Goal: Information Seeking & Learning: Find specific fact

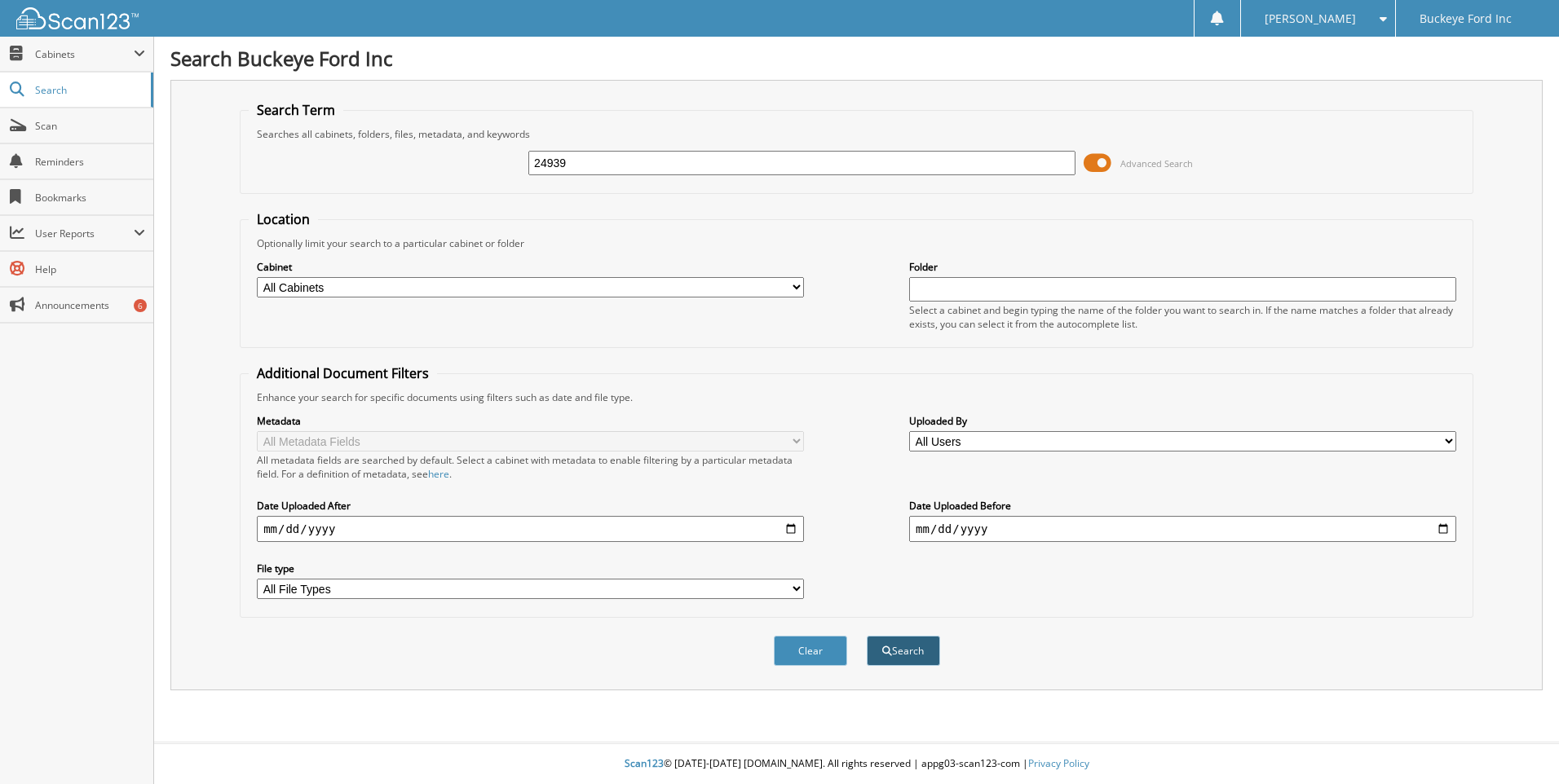
type input "24939"
click at [920, 643] on button "Search" at bounding box center [903, 650] width 73 height 30
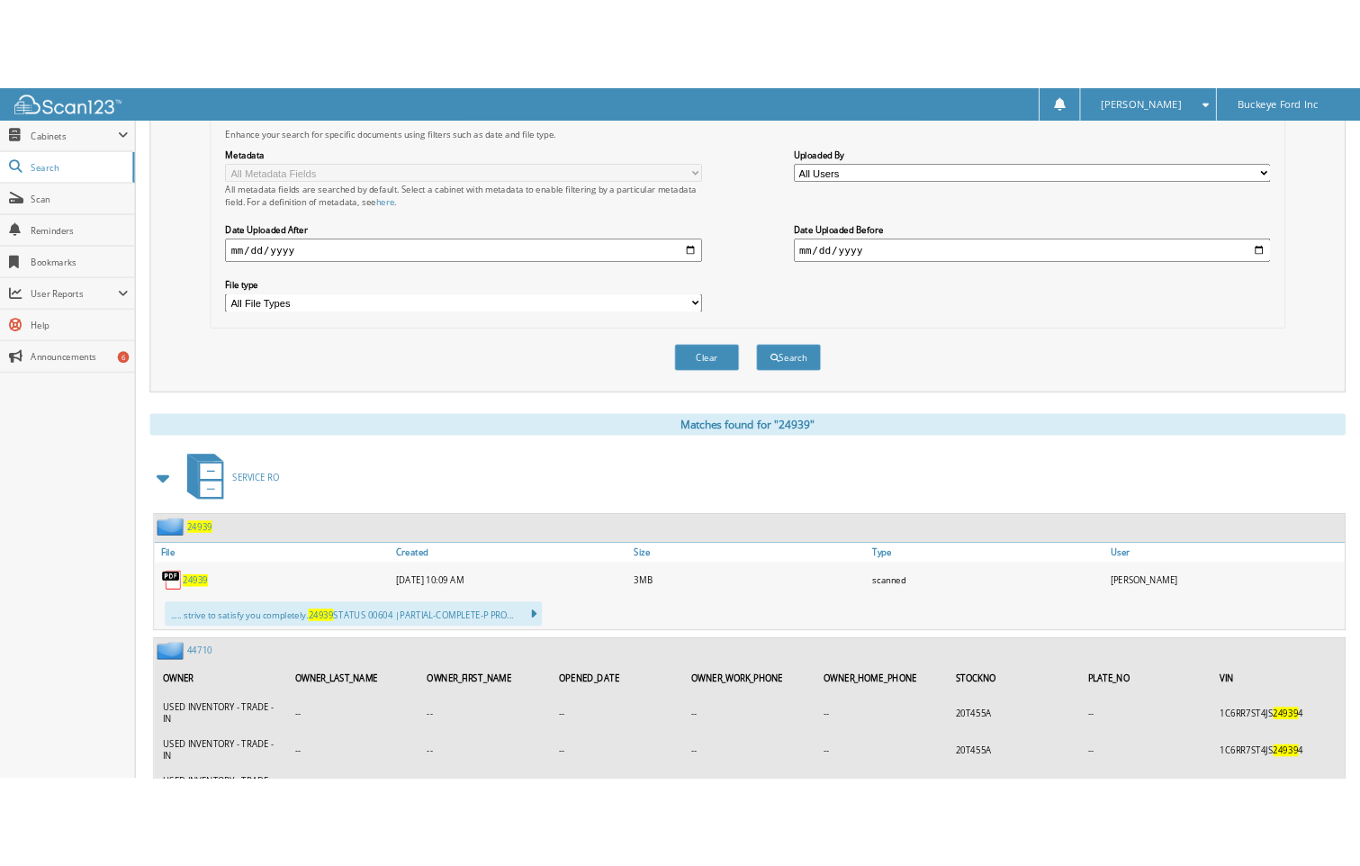
scroll to position [450, 0]
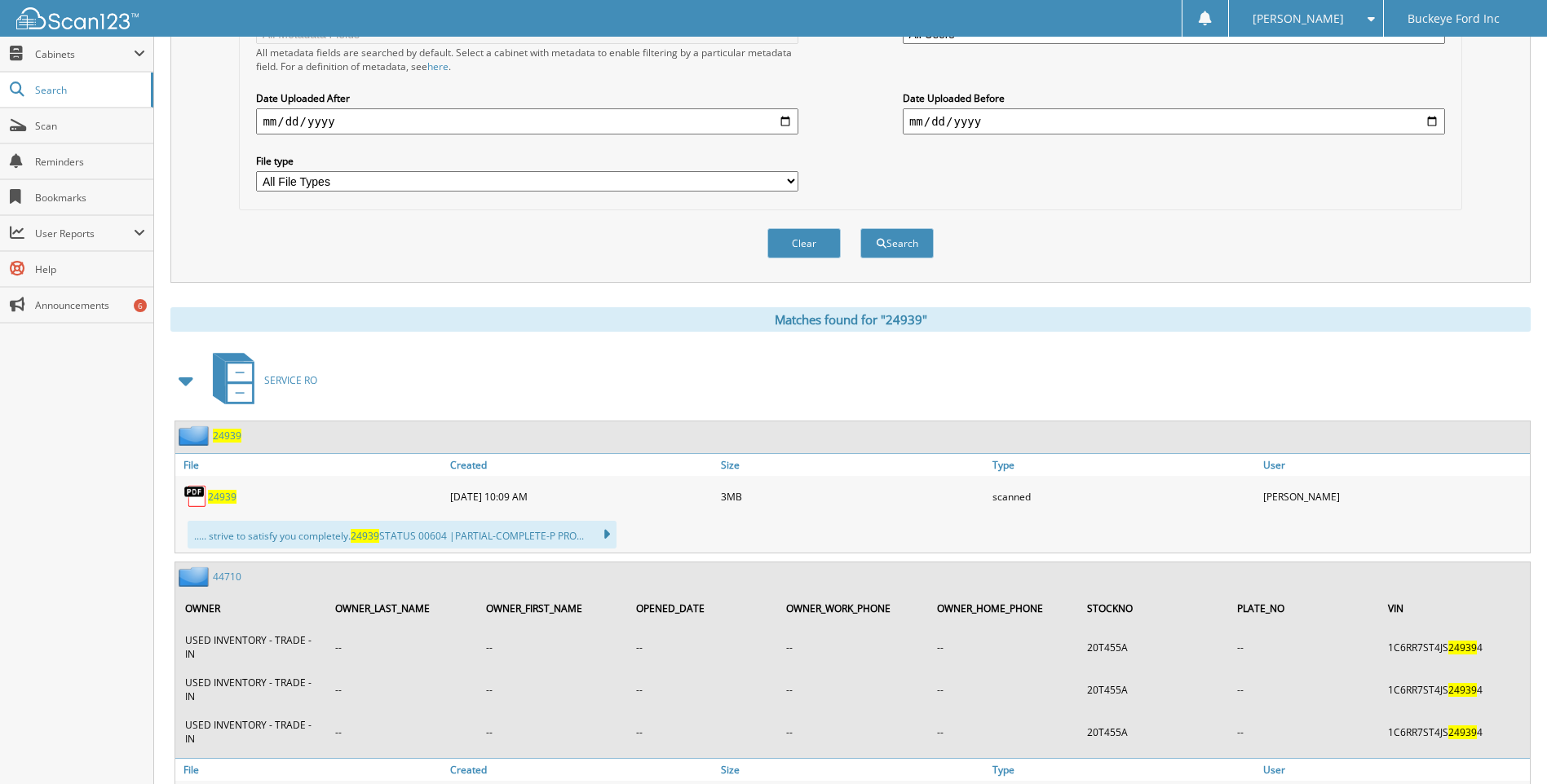
click at [216, 499] on span "24939" at bounding box center [223, 496] width 29 height 14
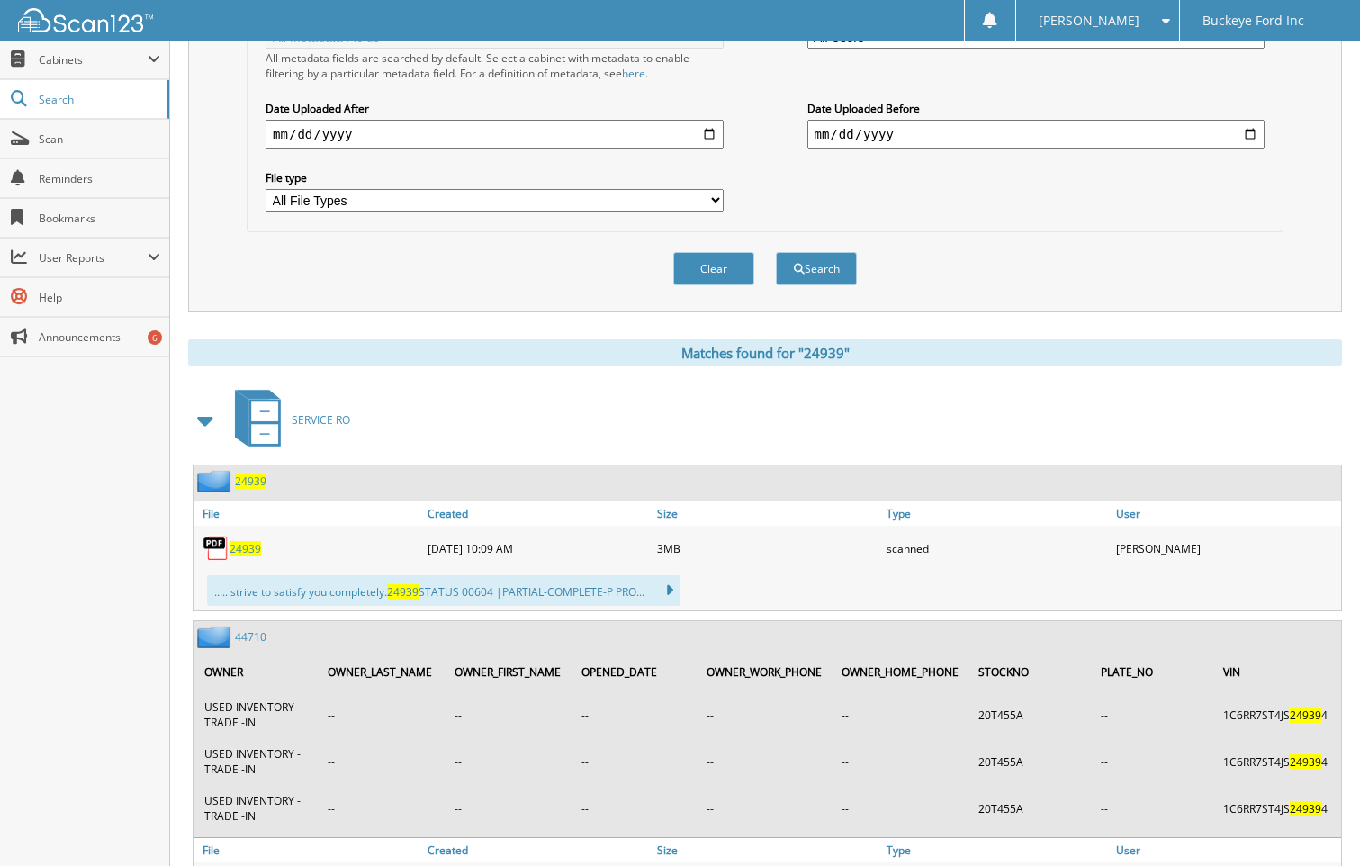
scroll to position [0, 0]
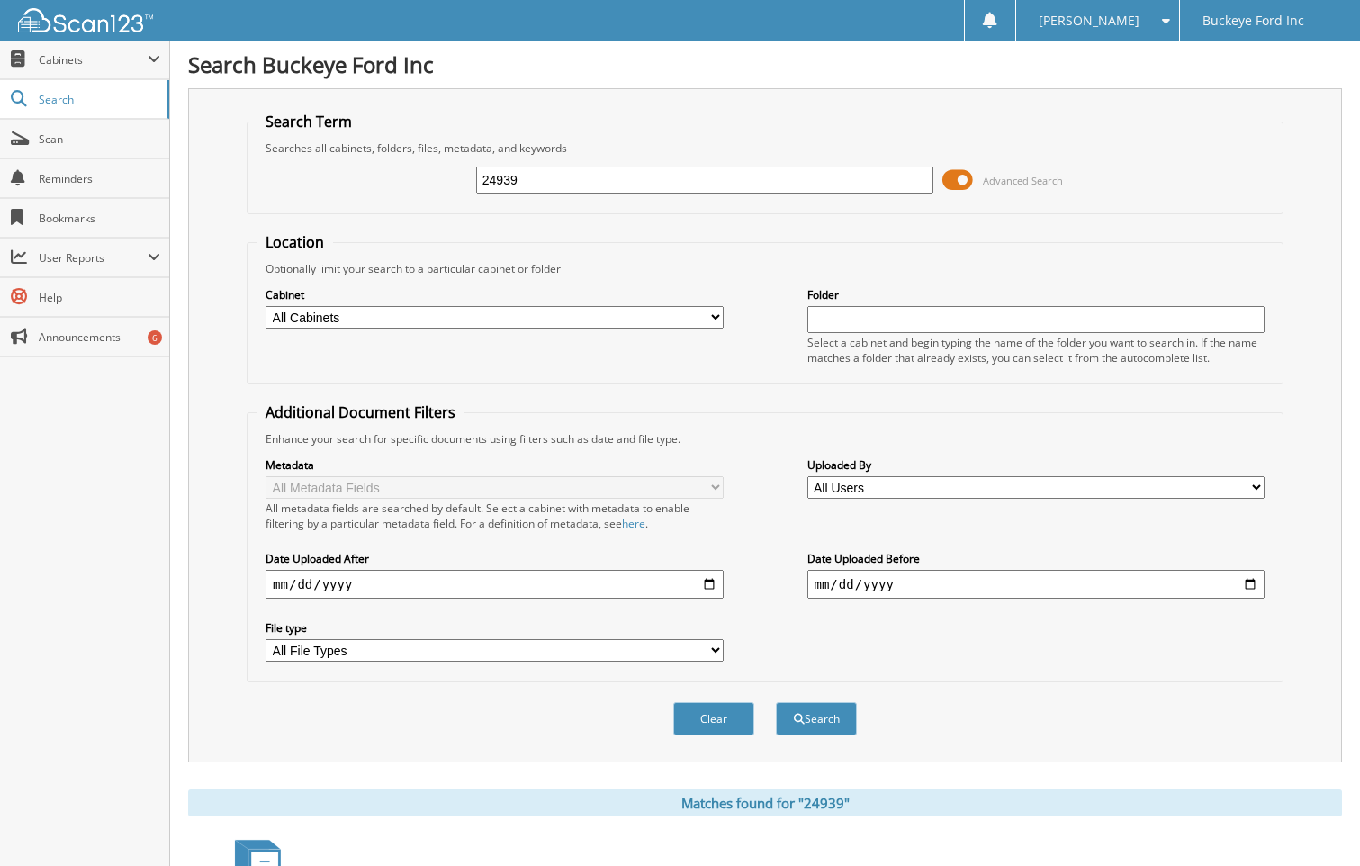
drag, startPoint x: 581, startPoint y: 176, endPoint x: 470, endPoint y: 176, distance: 110.8
click at [470, 176] on div "24939 Advanced Search" at bounding box center [765, 180] width 1017 height 49
type input "25695"
click at [776, 702] on button "Search" at bounding box center [816, 718] width 81 height 33
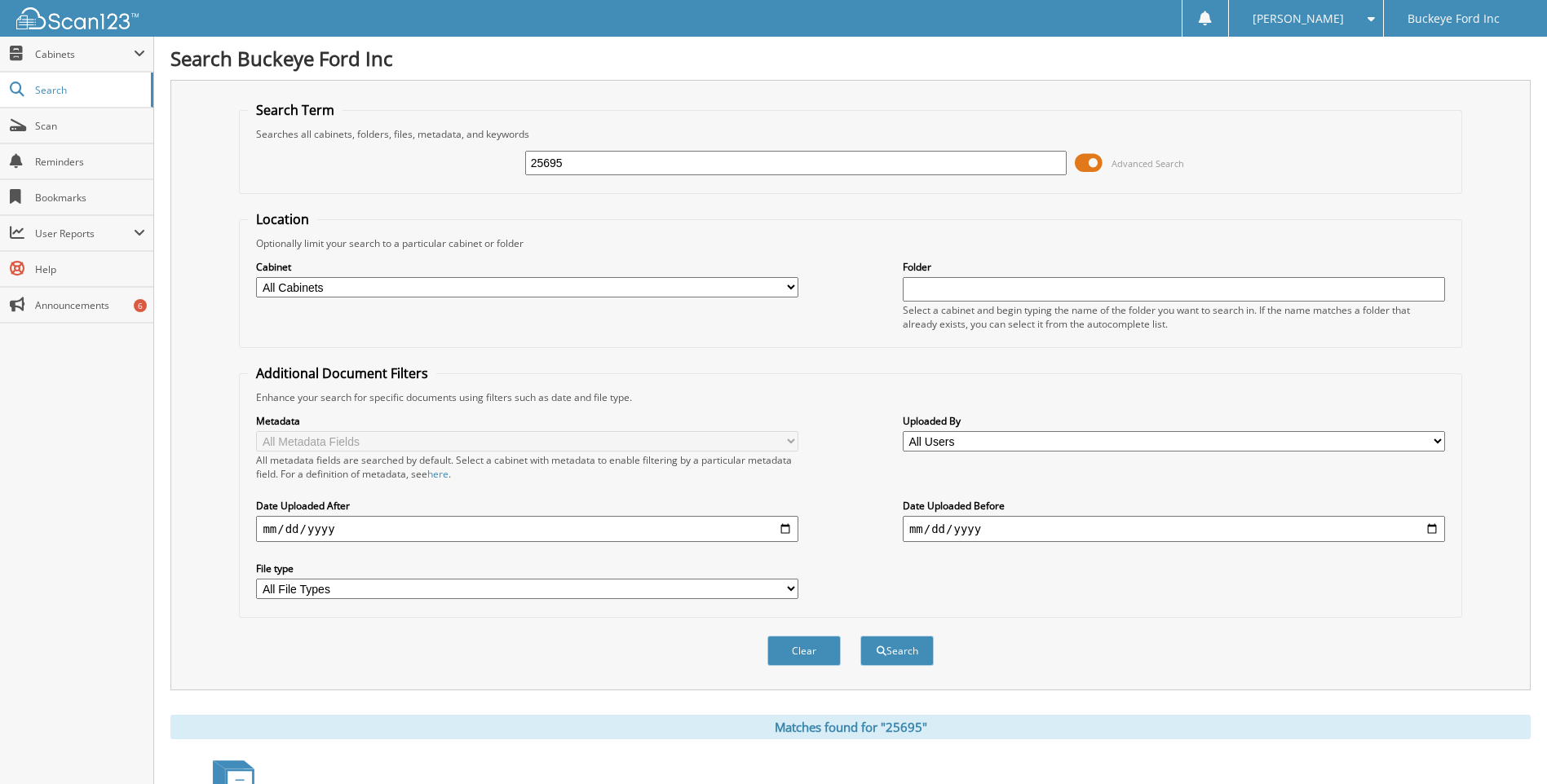
drag, startPoint x: 666, startPoint y: 167, endPoint x: 340, endPoint y: 152, distance: 326.3
click at [344, 157] on div "25695 Advanced Search" at bounding box center [850, 163] width 1205 height 44
type input "24939"
click at [891, 645] on button "Search" at bounding box center [897, 650] width 73 height 30
click at [906, 656] on button "Search" at bounding box center [897, 650] width 73 height 30
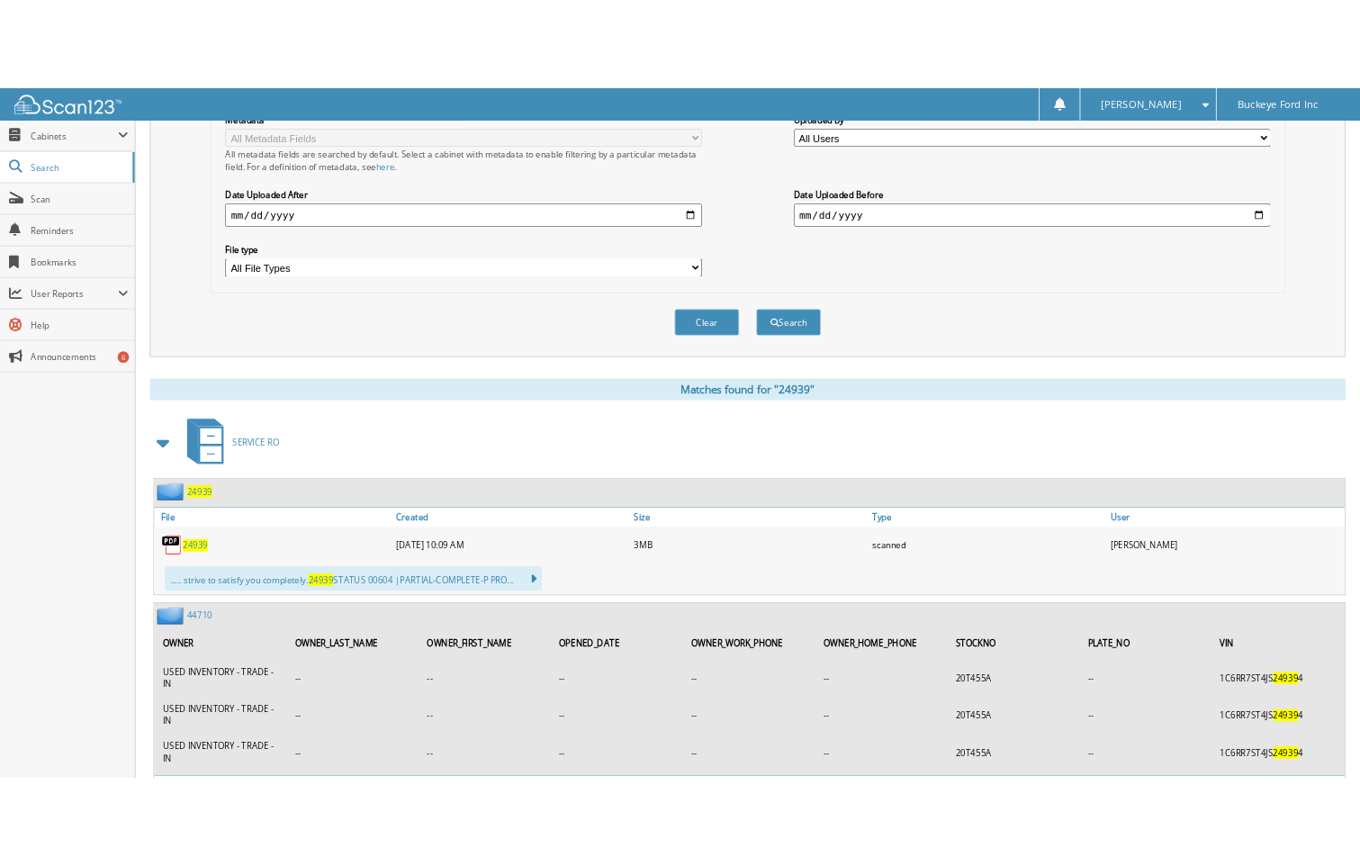
scroll to position [630, 0]
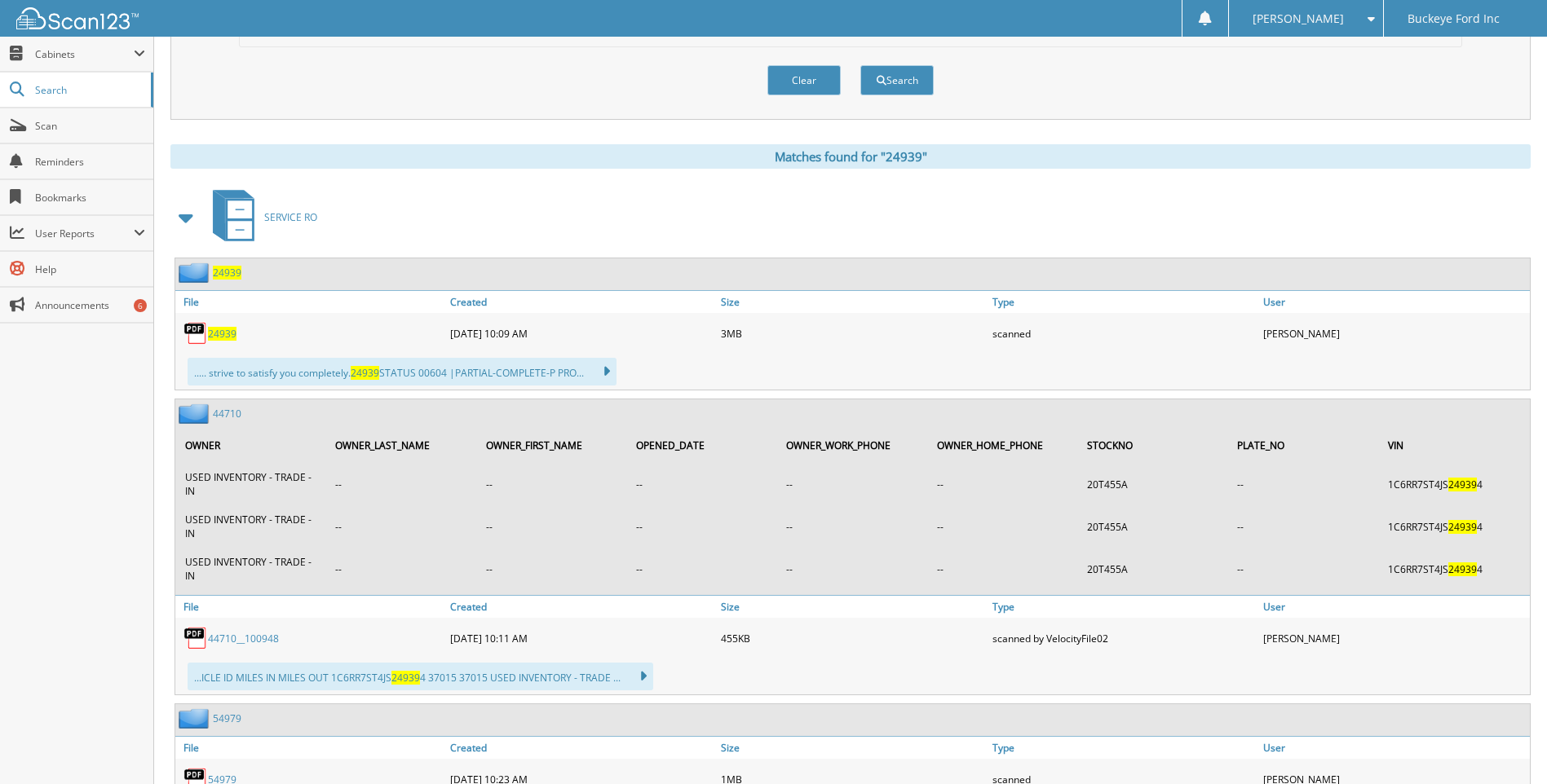
click at [217, 335] on span "24939" at bounding box center [223, 333] width 29 height 14
